Goal: Task Accomplishment & Management: Manage account settings

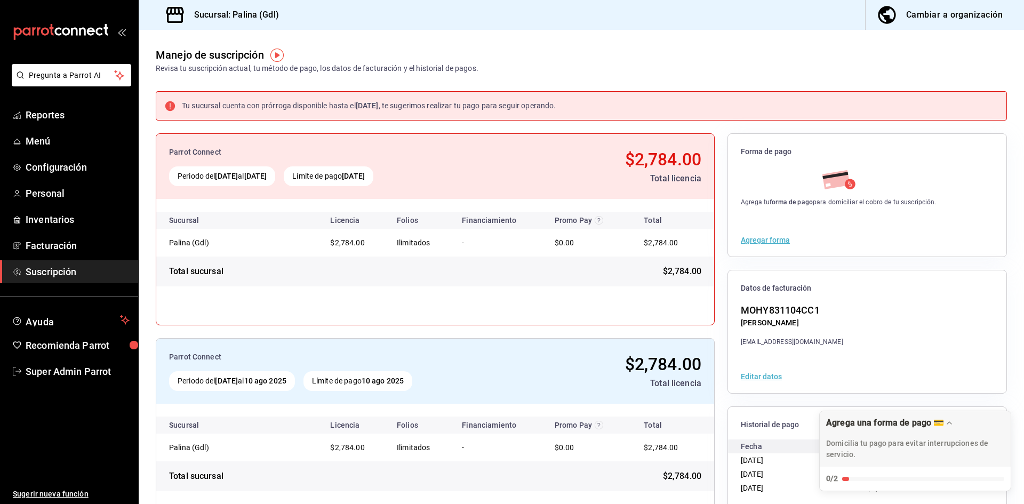
click at [642, 70] on div "Manejo de suscripción Revisa tu suscripción actual, tu método de pago, los dato…" at bounding box center [581, 52] width 885 height 44
click at [71, 380] on link "Super Admin Parrot" at bounding box center [69, 371] width 138 height 23
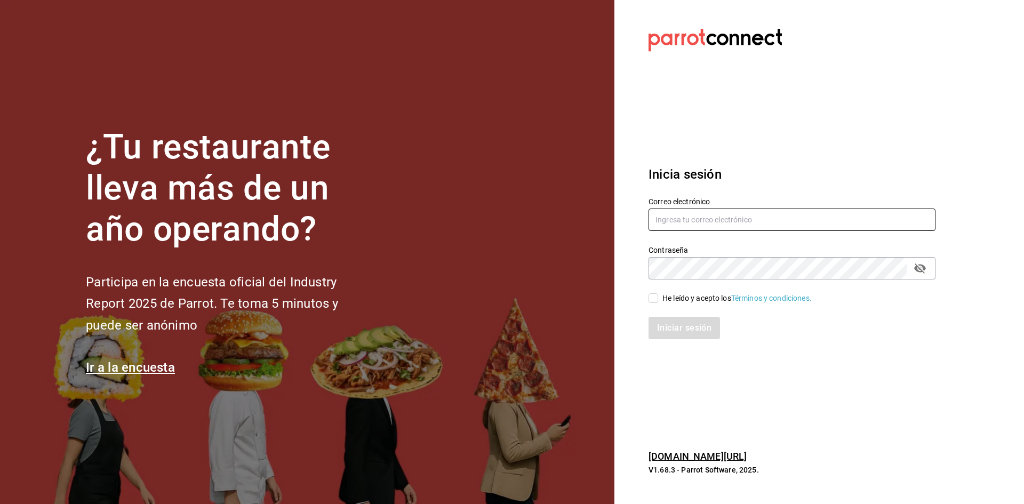
click at [744, 228] on input "text" at bounding box center [791, 219] width 287 height 22
paste input "[EMAIL_ADDRESS][DOMAIN_NAME]"
type input "[EMAIL_ADDRESS][DOMAIN_NAME]"
click at [654, 296] on input "He leído y acepto los Términos y condiciones." at bounding box center [653, 298] width 10 height 10
checkbox input "true"
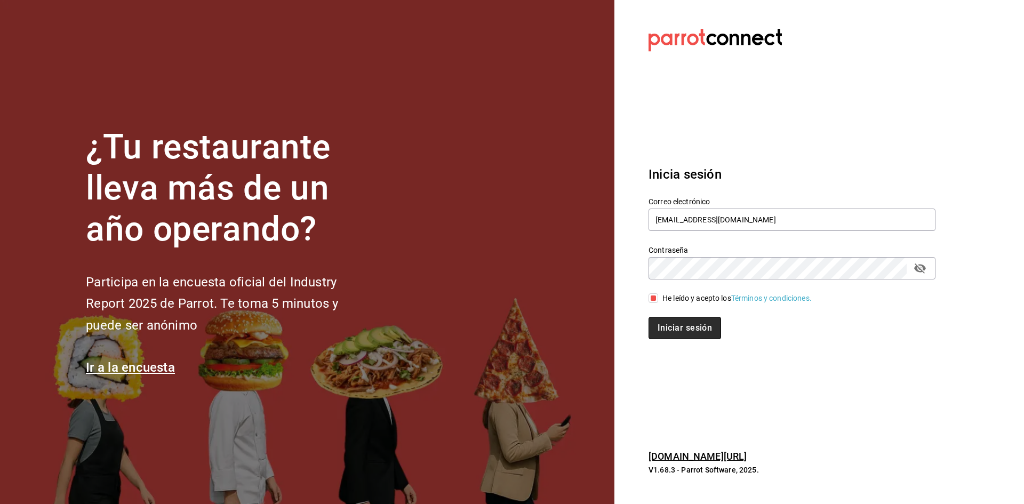
click at [661, 321] on button "Iniciar sesión" at bounding box center [684, 328] width 73 height 22
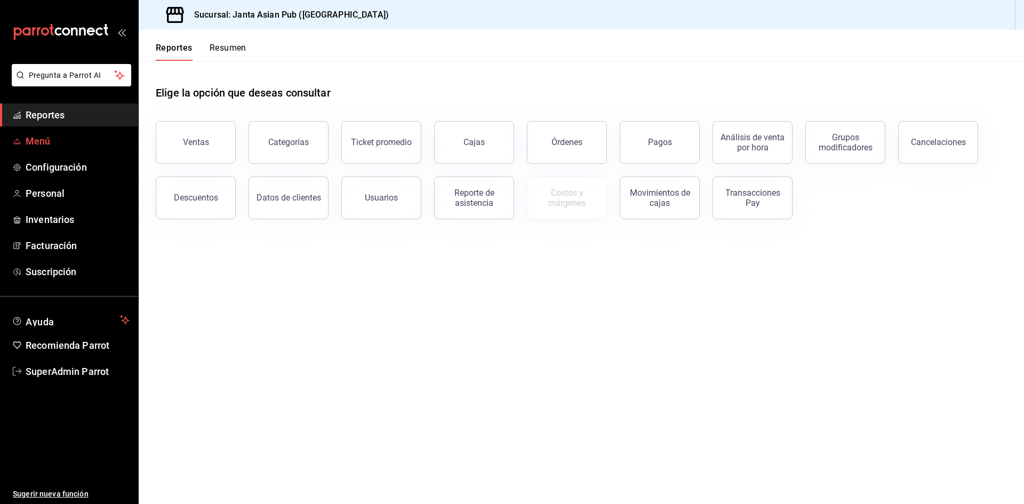
click at [37, 137] on span "Menú" at bounding box center [78, 141] width 104 height 14
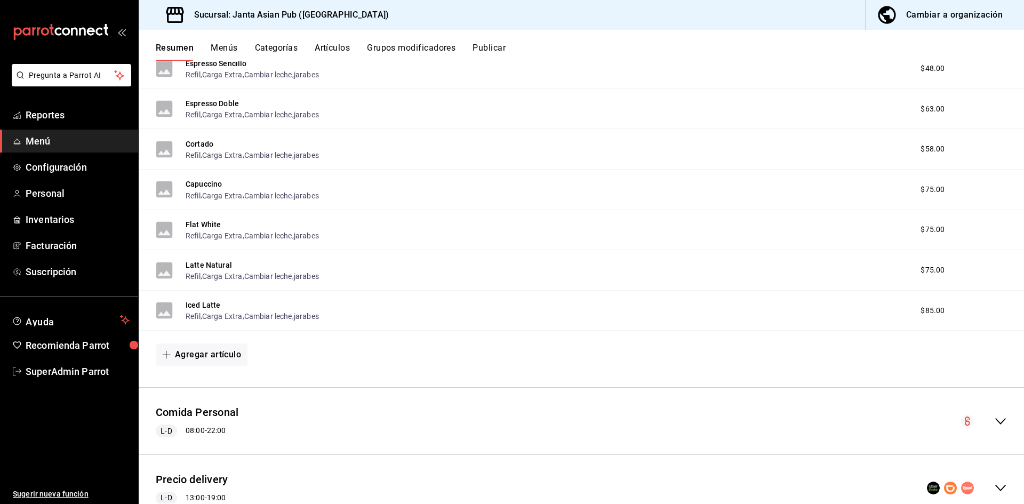
scroll to position [450, 0]
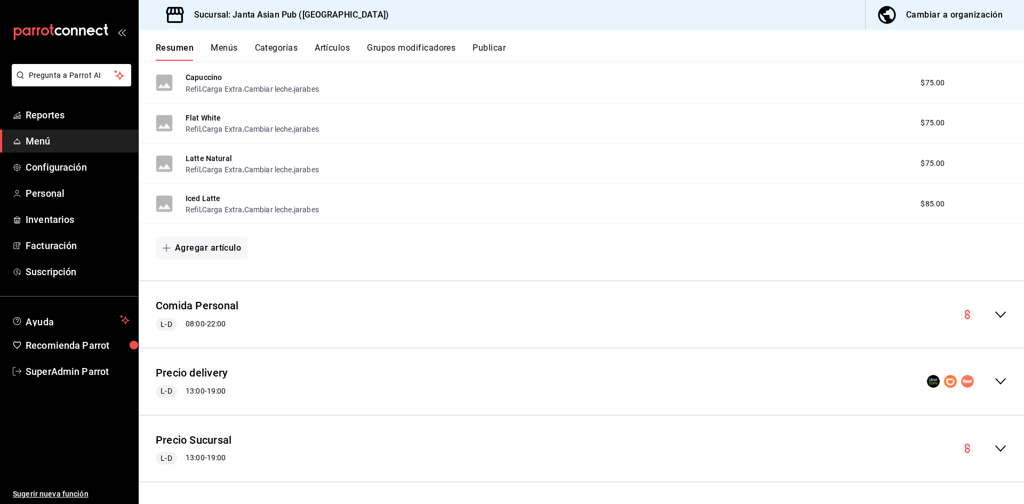
click at [994, 381] on icon "collapse-menu-row" at bounding box center [1000, 381] width 13 height 13
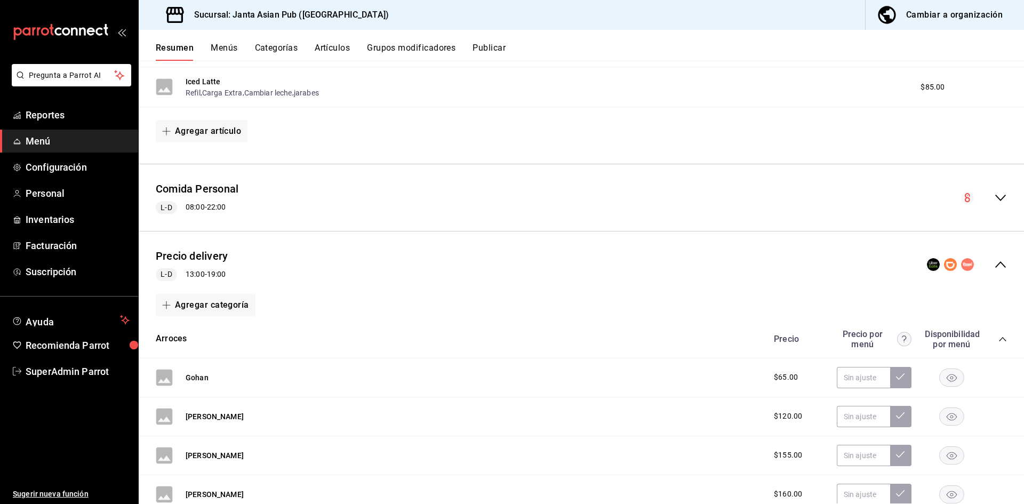
scroll to position [717, 0]
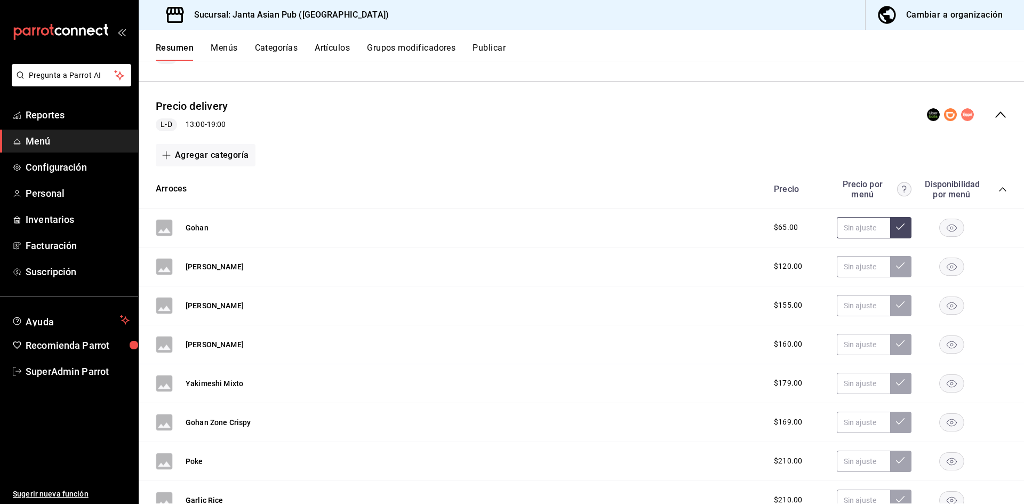
click at [858, 238] on input "text" at bounding box center [862, 227] width 53 height 21
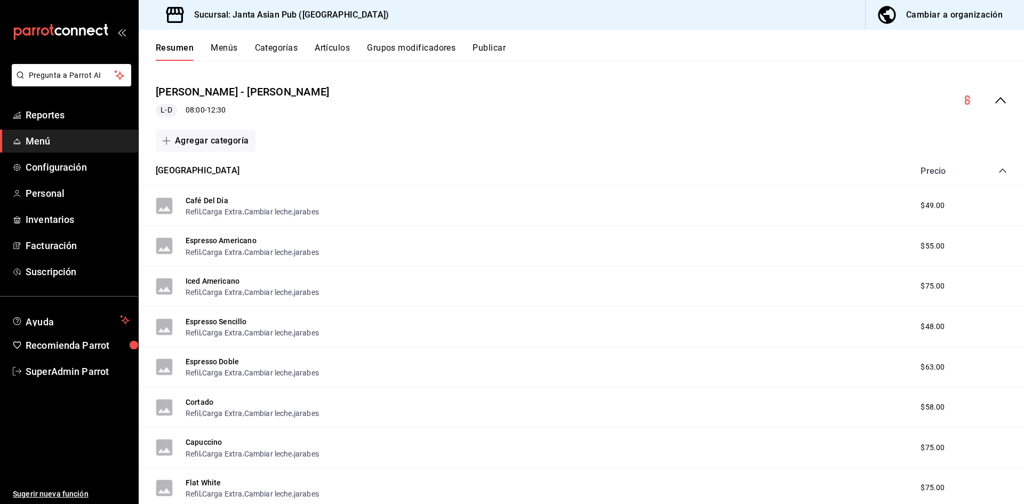
scroll to position [0, 0]
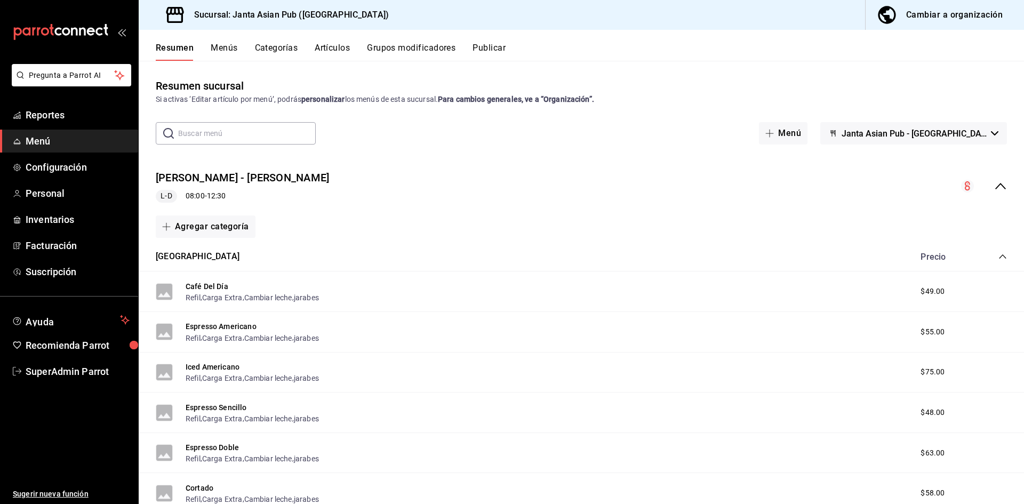
click at [986, 15] on div "Cambiar a organización" at bounding box center [954, 14] width 96 height 15
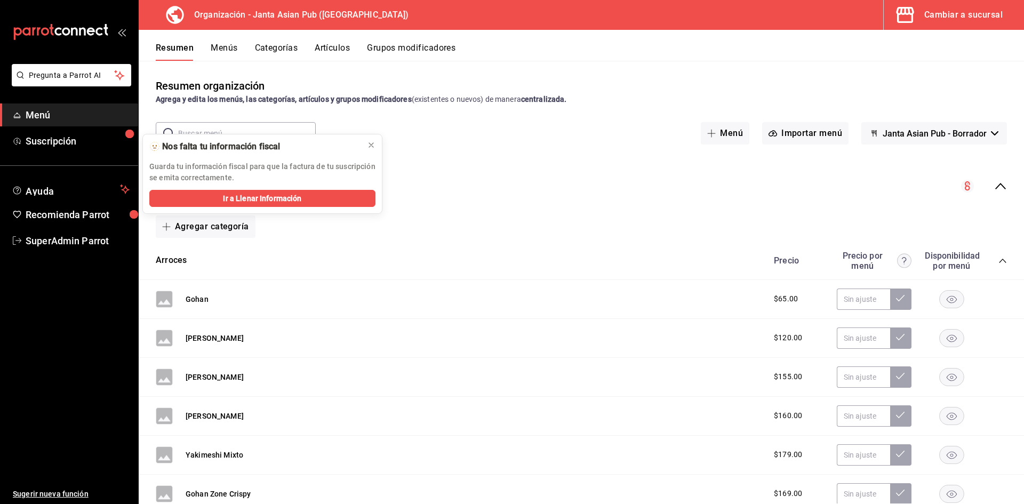
click at [998, 183] on icon "collapse-menu-row" at bounding box center [1000, 186] width 13 height 13
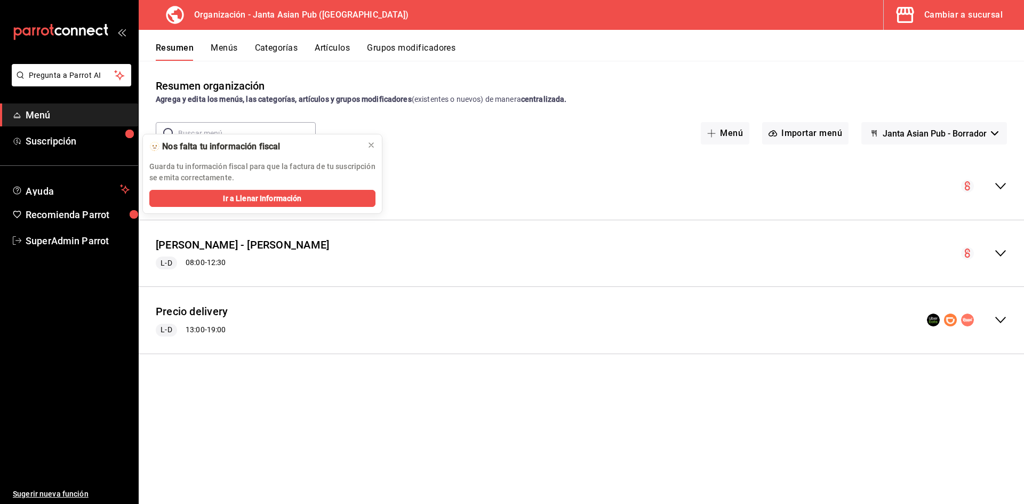
click at [995, 317] on icon "collapse-menu-row" at bounding box center [1000, 319] width 13 height 13
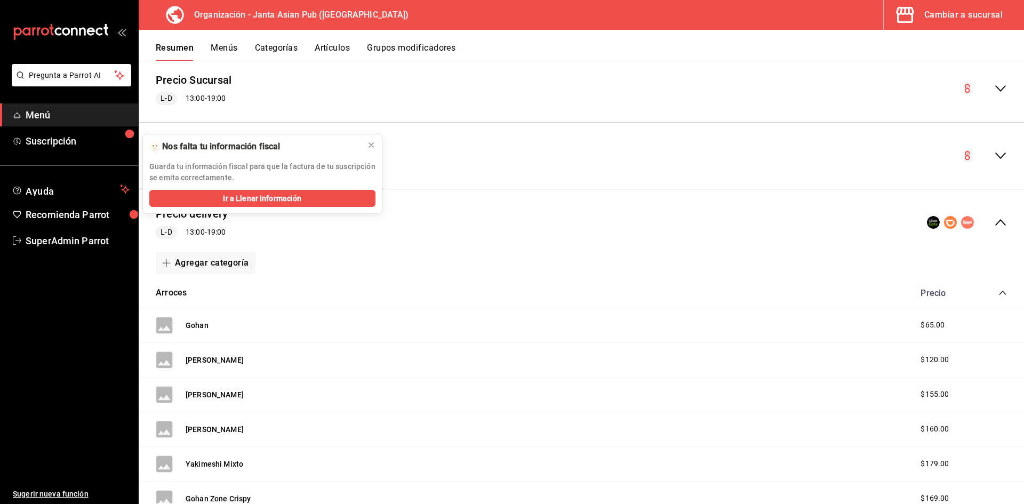
scroll to position [107, 0]
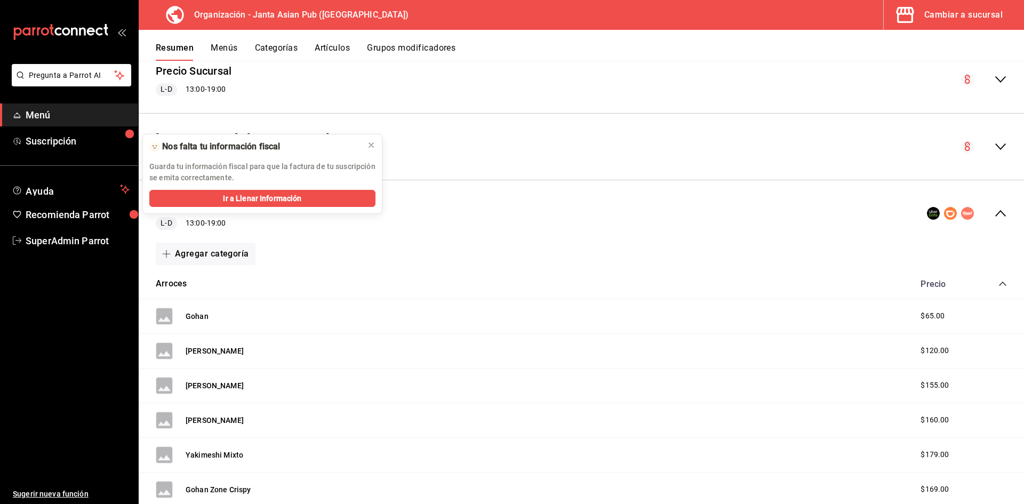
click at [956, 25] on button "Cambiar a sucursal" at bounding box center [949, 15] width 132 height 30
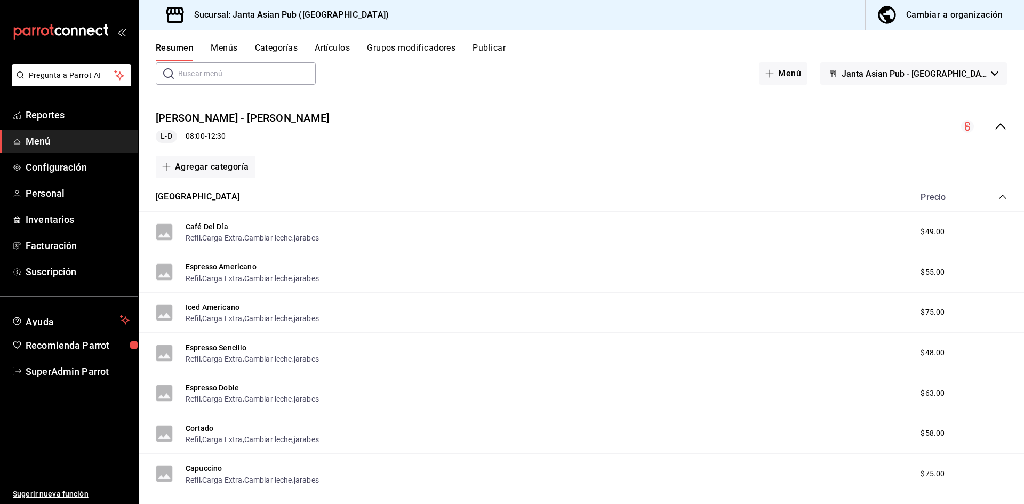
scroll to position [24, 0]
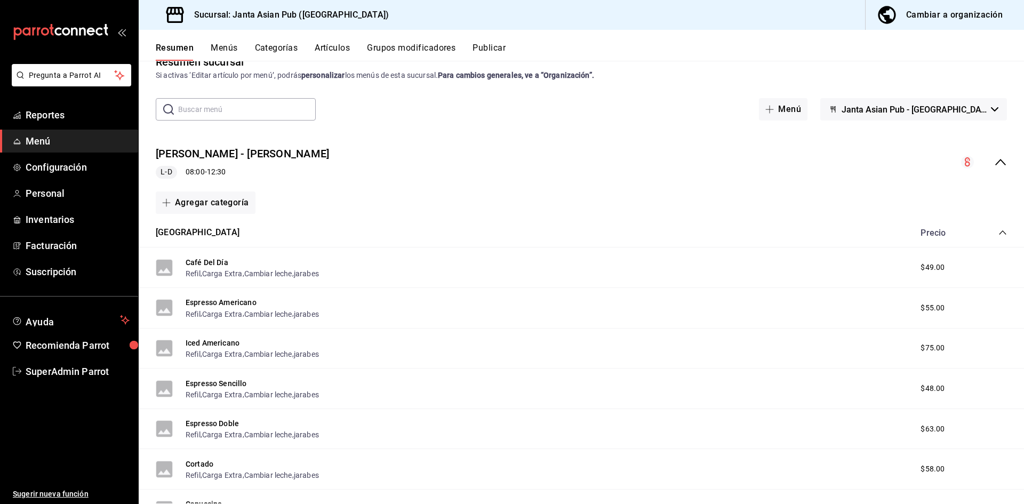
click at [933, 23] on button "Cambiar a organización" at bounding box center [940, 15] width 150 height 30
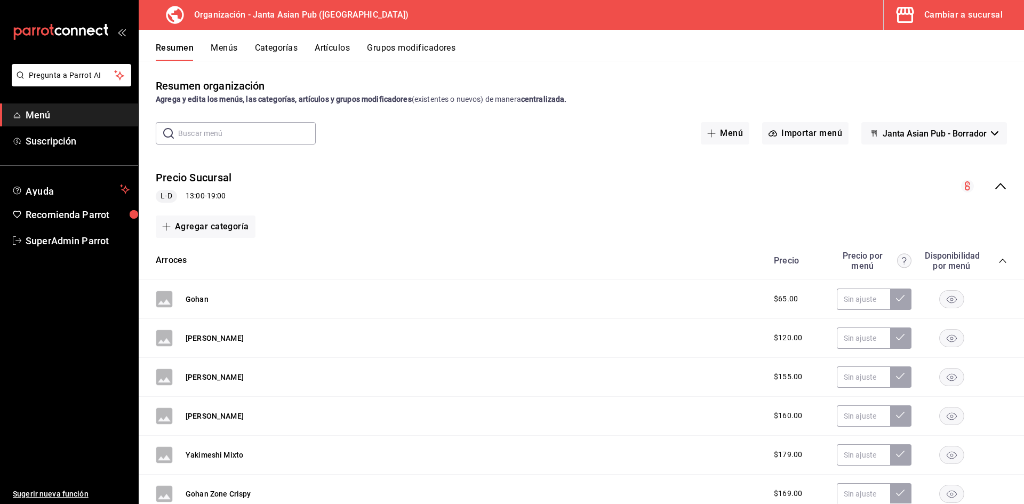
scroll to position [107, 0]
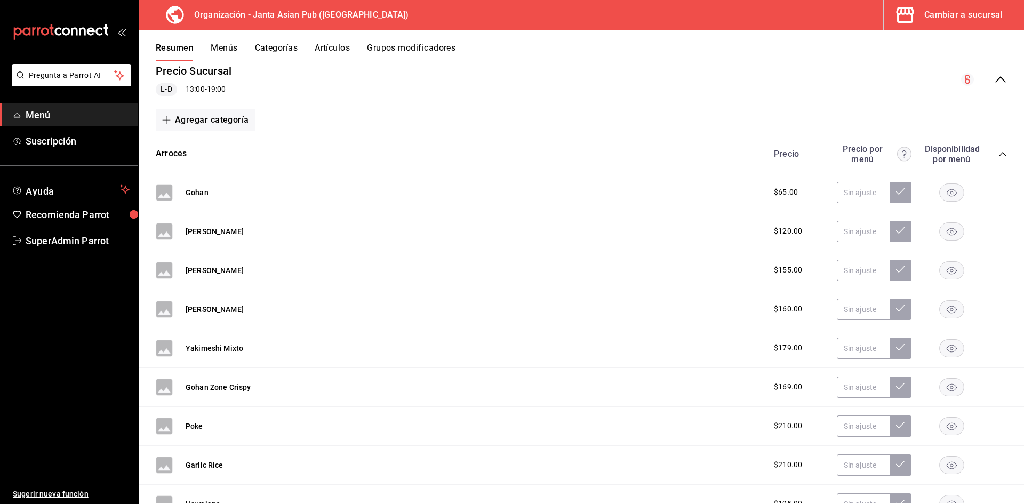
click at [990, 87] on div "Precio Sucursal L-D 13:00 - 19:00" at bounding box center [581, 80] width 885 height 50
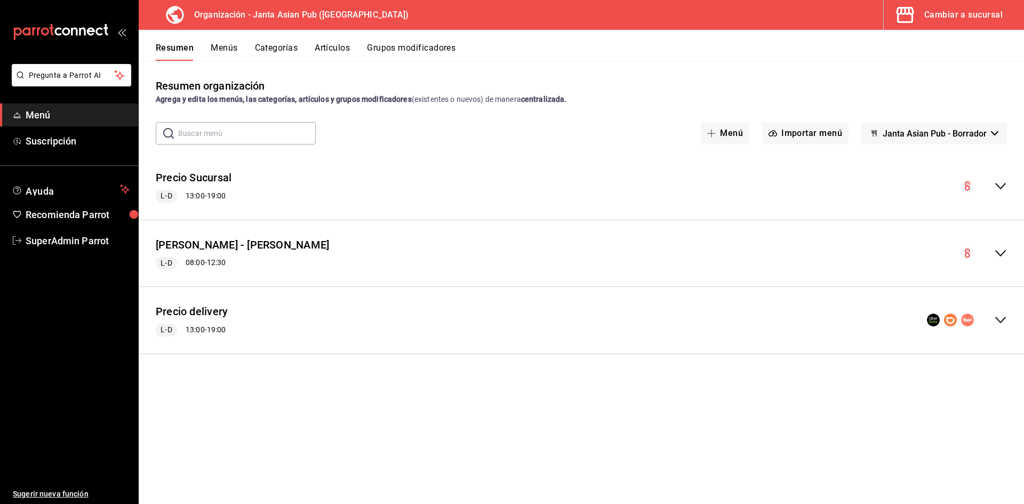
scroll to position [0, 0]
click at [201, 310] on button "Precio delivery" at bounding box center [192, 311] width 72 height 15
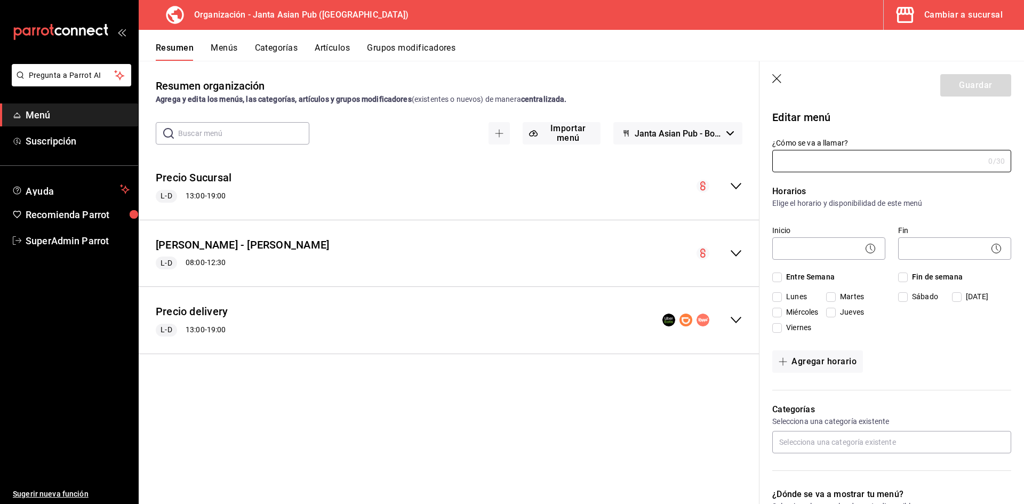
type input "Precio delivery"
checkbox input "true"
type input "01747340497487"
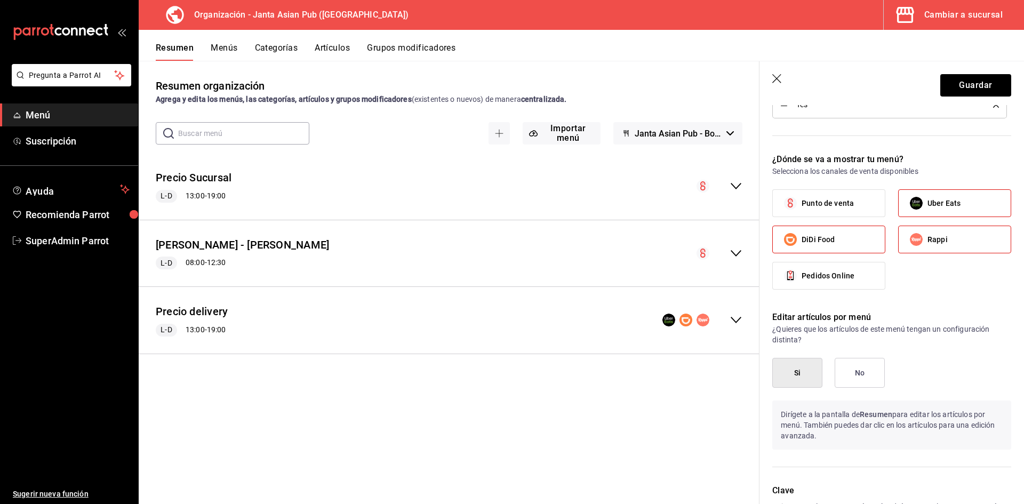
scroll to position [722, 0]
